Goal: Information Seeking & Learning: Learn about a topic

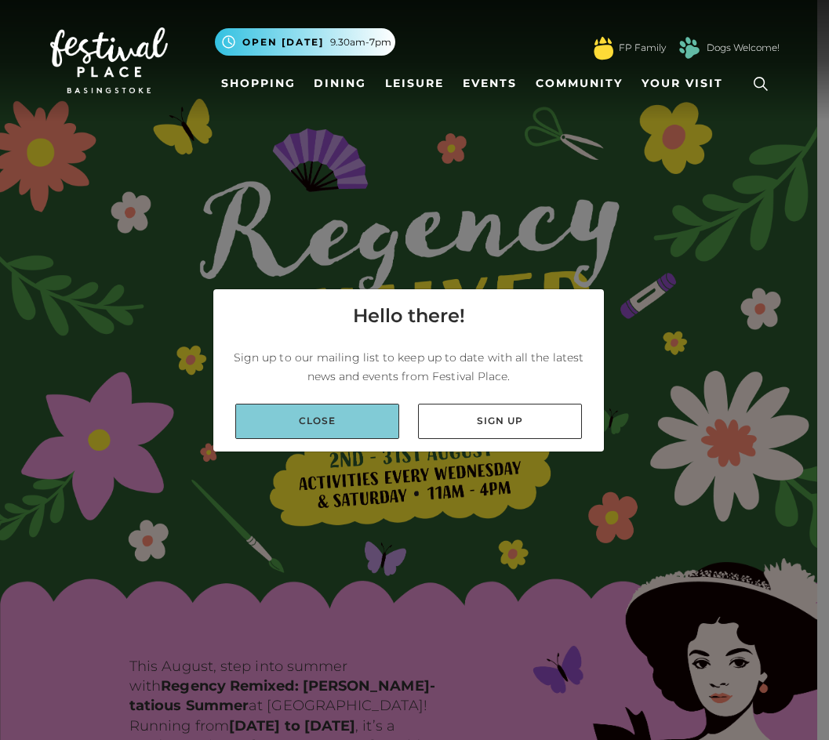
click at [346, 424] on link "Close" at bounding box center [317, 421] width 164 height 35
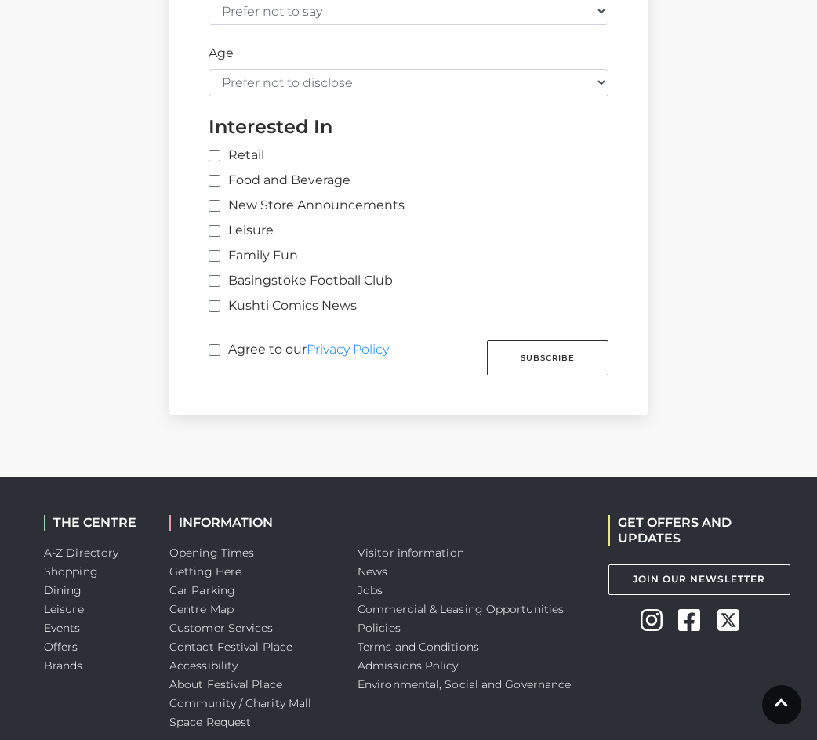
scroll to position [1094, 0]
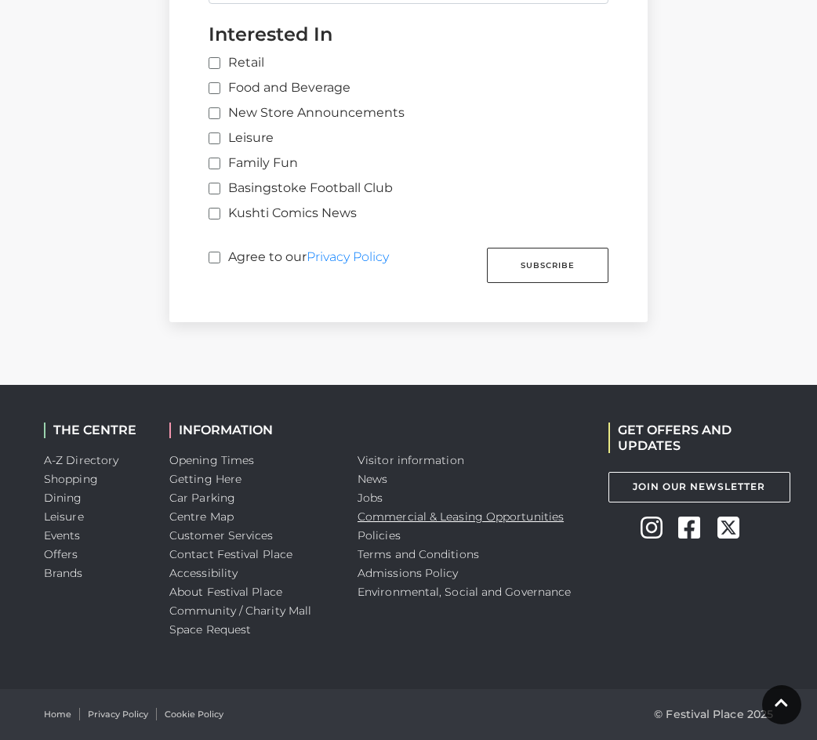
click at [484, 518] on link "Commercial & Leasing Opportunities" at bounding box center [461, 517] width 206 height 14
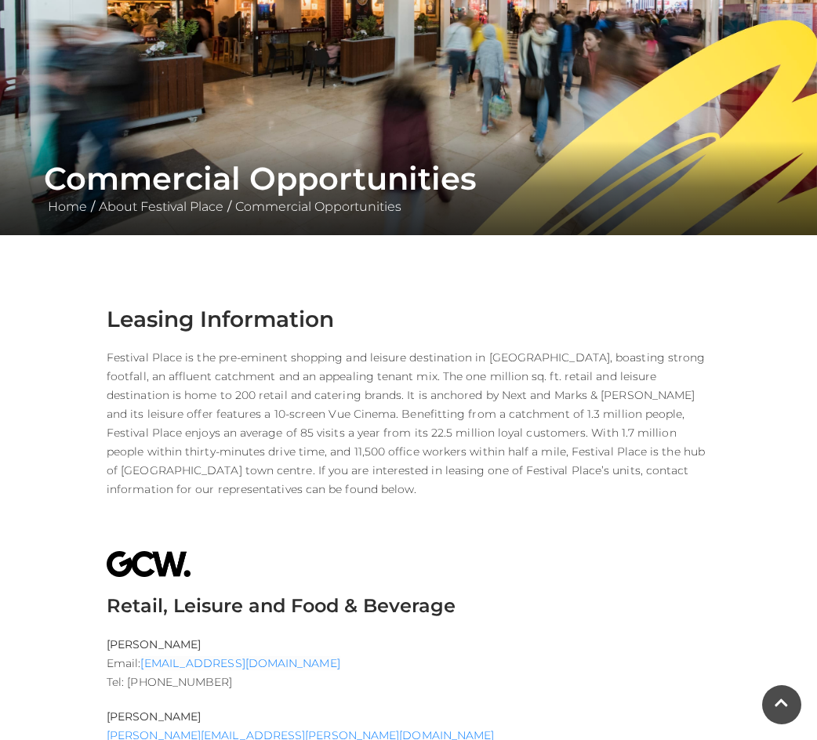
scroll to position [314, 0]
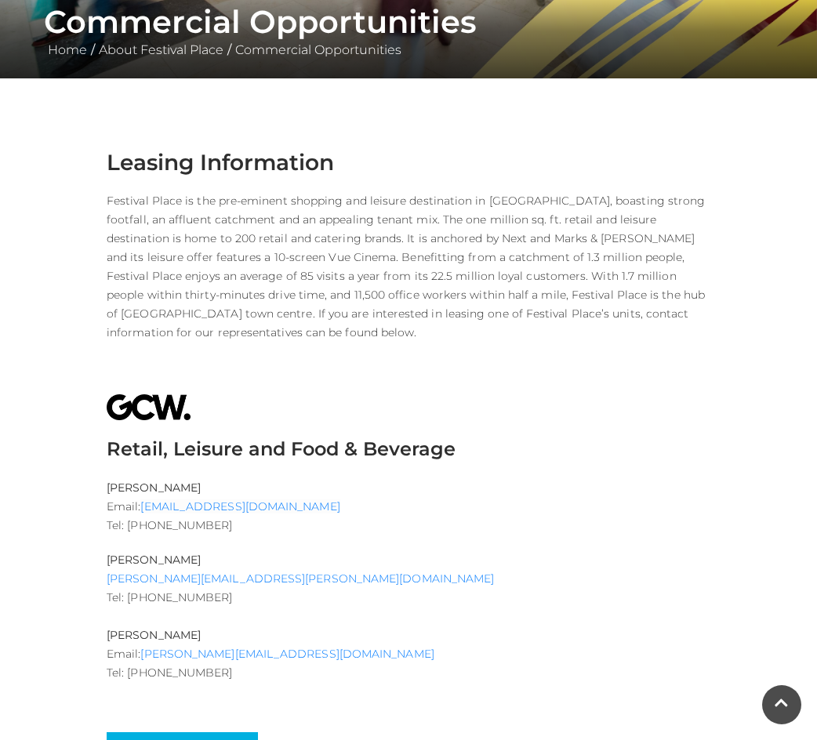
drag, startPoint x: 249, startPoint y: 509, endPoint x: 478, endPoint y: 419, distance: 246.9
click at [478, 420] on h3 at bounding box center [409, 406] width 604 height 28
